Goal: Task Accomplishment & Management: Use online tool/utility

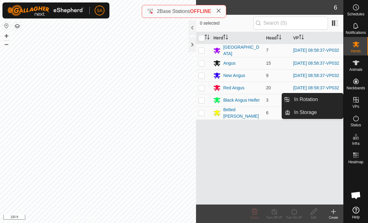
click at [316, 95] on link "In Rotation" at bounding box center [316, 99] width 53 height 12
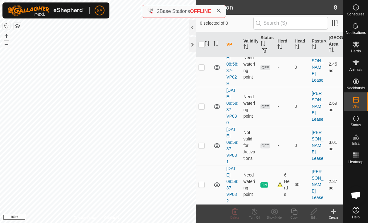
scroll to position [178, 0]
click at [202, 186] on p-checkbox at bounding box center [201, 184] width 6 height 5
checkbox input "true"
click at [294, 211] on icon at bounding box center [294, 211] width 8 height 7
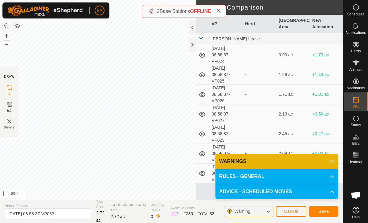
click at [329, 210] on button "Save" at bounding box center [324, 211] width 30 height 11
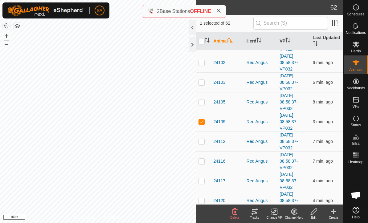
scroll to position [491, 0]
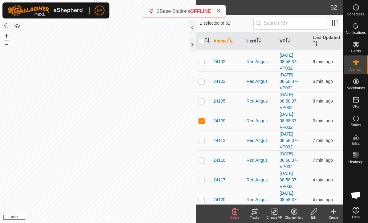
checkbox input "false"
checkbox input "true"
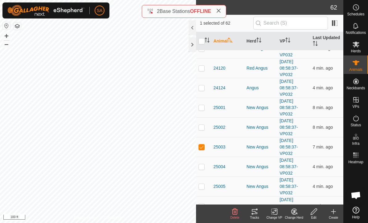
scroll to position [621, 0]
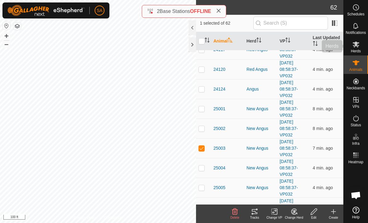
click at [354, 49] on span "Herds" at bounding box center [355, 51] width 10 height 4
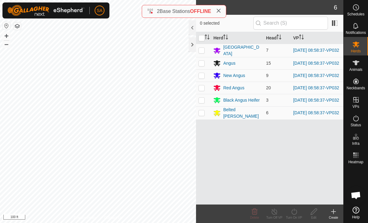
click at [201, 37] on input "checkbox" at bounding box center [201, 38] width 6 height 6
checkbox input "true"
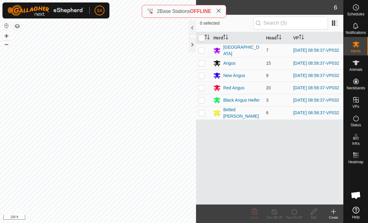
checkbox input "true"
click at [299, 213] on turn-on-svg-icon at bounding box center [294, 211] width 20 height 7
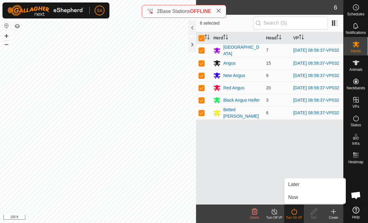
click at [300, 198] on link "Now" at bounding box center [314, 197] width 61 height 12
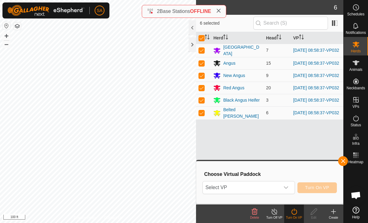
click at [290, 187] on div "dropdown trigger" at bounding box center [286, 187] width 12 height 12
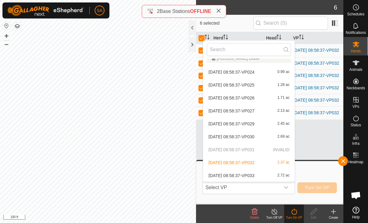
scroll to position [7, 0]
click at [254, 174] on span "[DATE] 08:58:37-VP033" at bounding box center [231, 175] width 46 height 4
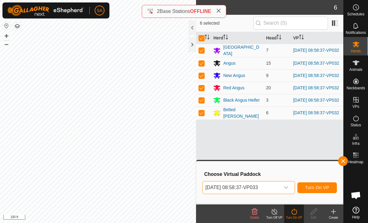
click at [319, 186] on span "Turn On VP" at bounding box center [317, 187] width 24 height 5
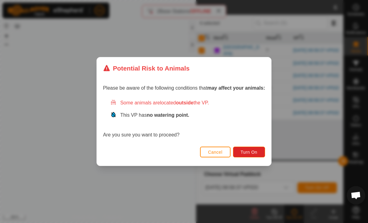
click at [255, 150] on span "Turn On" at bounding box center [249, 152] width 17 height 5
